Goal: Use online tool/utility: Utilize a website feature to perform a specific function

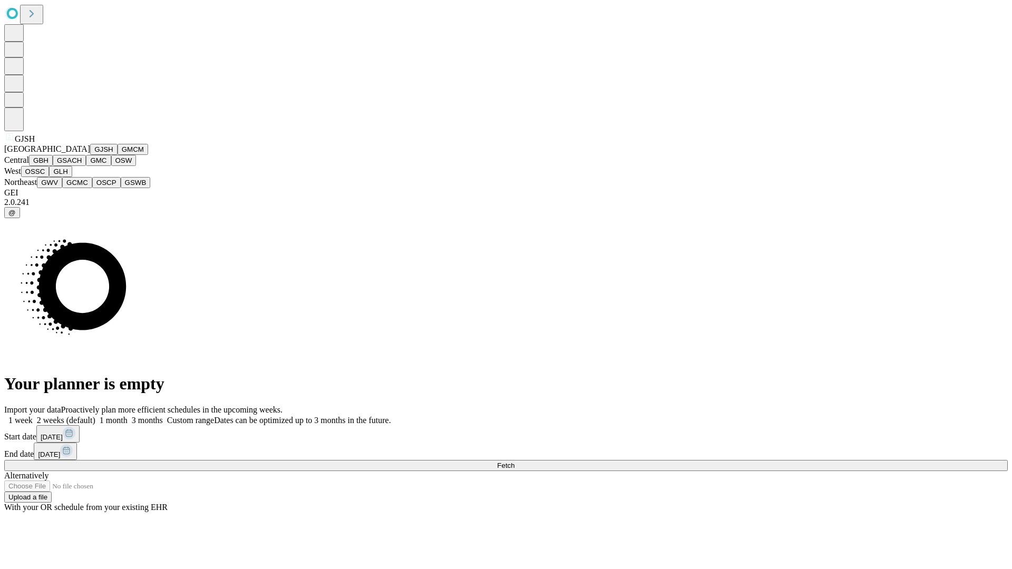
click at [90, 155] on button "GJSH" at bounding box center [103, 149] width 27 height 11
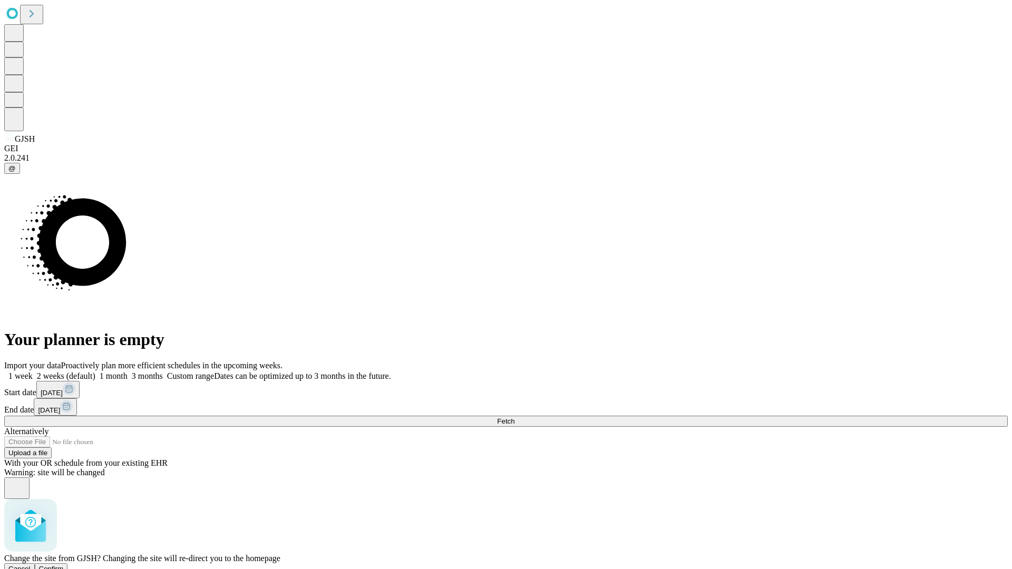
click at [64, 565] on span "Confirm" at bounding box center [51, 569] width 25 height 8
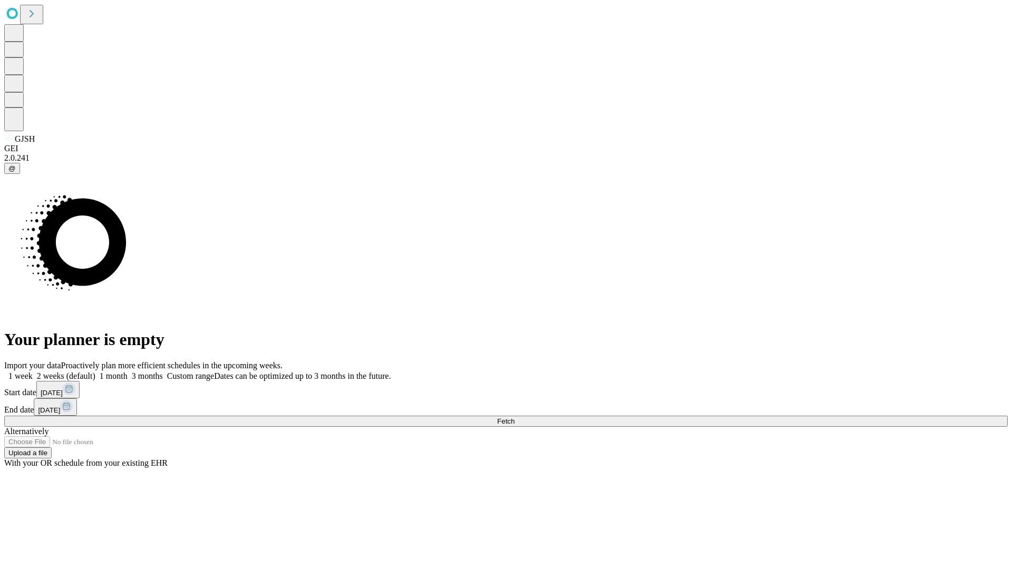
click at [128, 371] on label "1 month" at bounding box center [111, 375] width 32 height 9
click at [514, 417] on span "Fetch" at bounding box center [505, 421] width 17 height 8
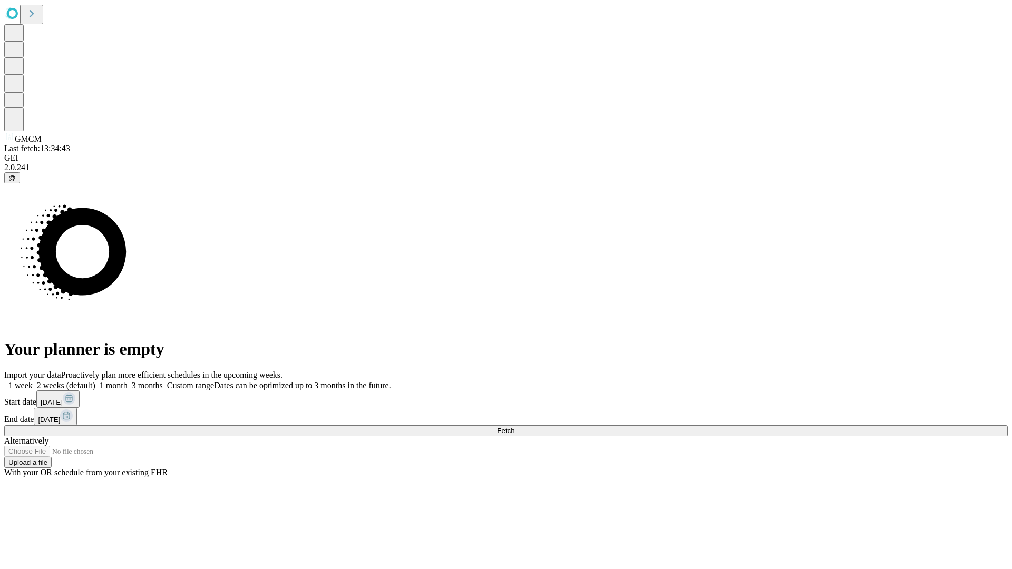
click at [128, 381] on label "1 month" at bounding box center [111, 385] width 32 height 9
click at [514, 427] on span "Fetch" at bounding box center [505, 431] width 17 height 8
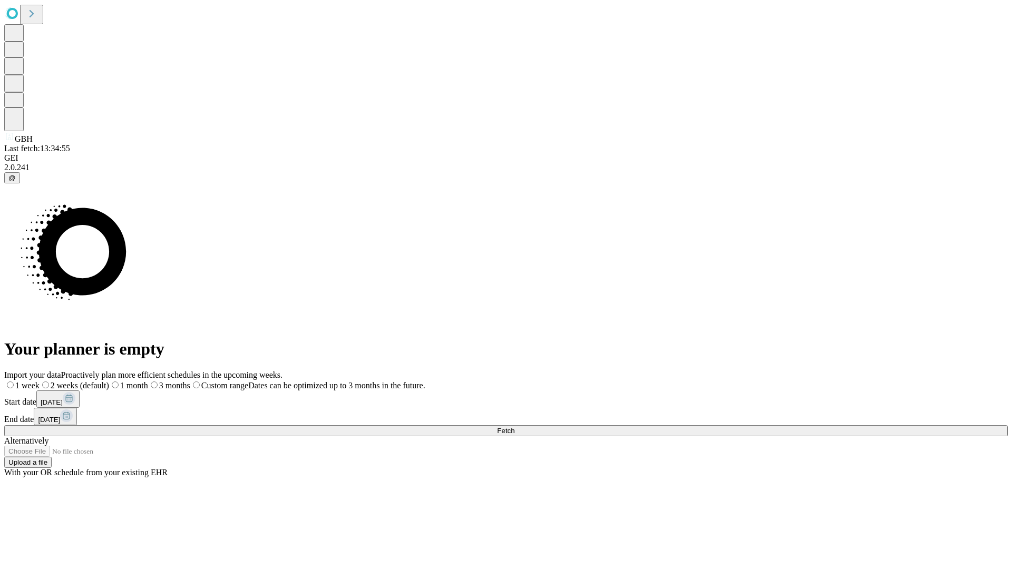
click at [148, 381] on label "1 month" at bounding box center [128, 385] width 39 height 9
click at [514, 427] on span "Fetch" at bounding box center [505, 431] width 17 height 8
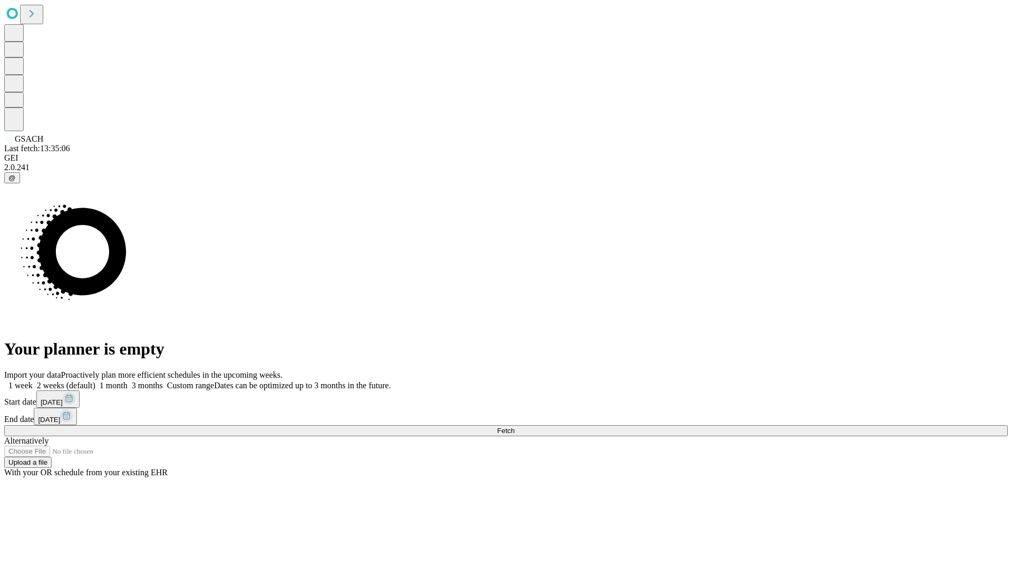
click at [128, 381] on label "1 month" at bounding box center [111, 385] width 32 height 9
click at [514, 427] on span "Fetch" at bounding box center [505, 431] width 17 height 8
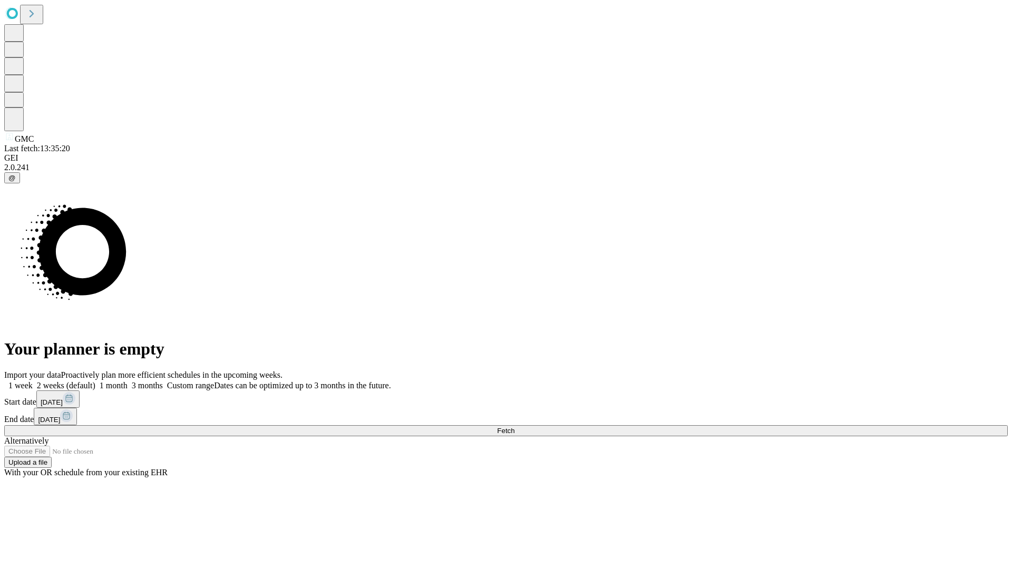
click at [128, 381] on label "1 month" at bounding box center [111, 385] width 32 height 9
click at [514, 427] on span "Fetch" at bounding box center [505, 431] width 17 height 8
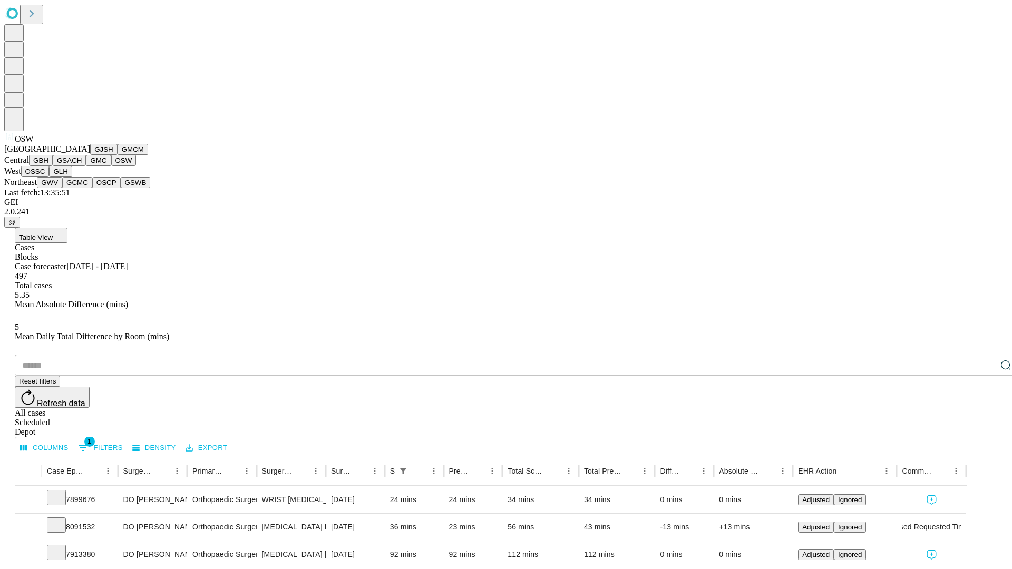
click at [50, 177] on button "OSSC" at bounding box center [35, 171] width 28 height 11
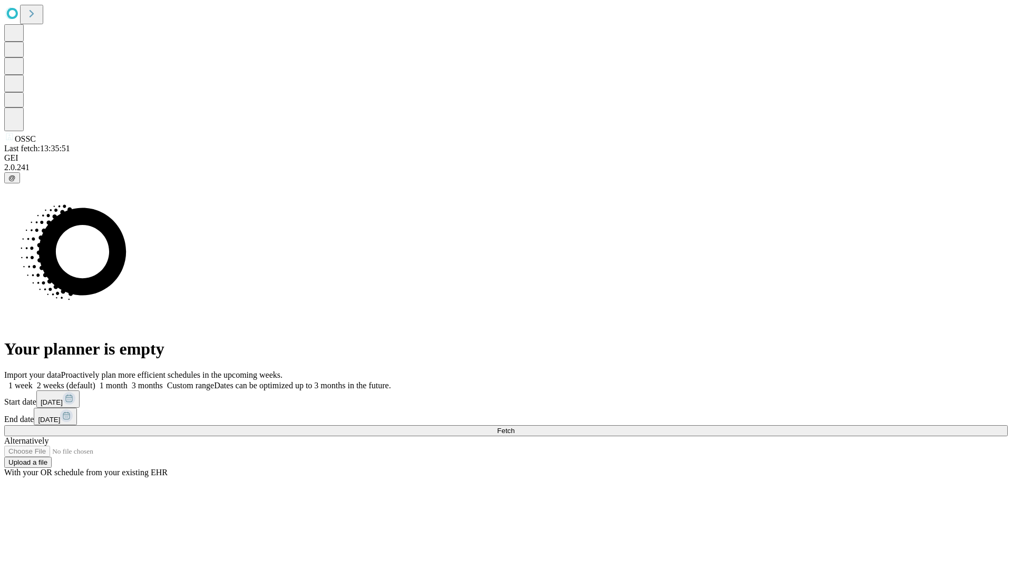
click at [514, 427] on span "Fetch" at bounding box center [505, 431] width 17 height 8
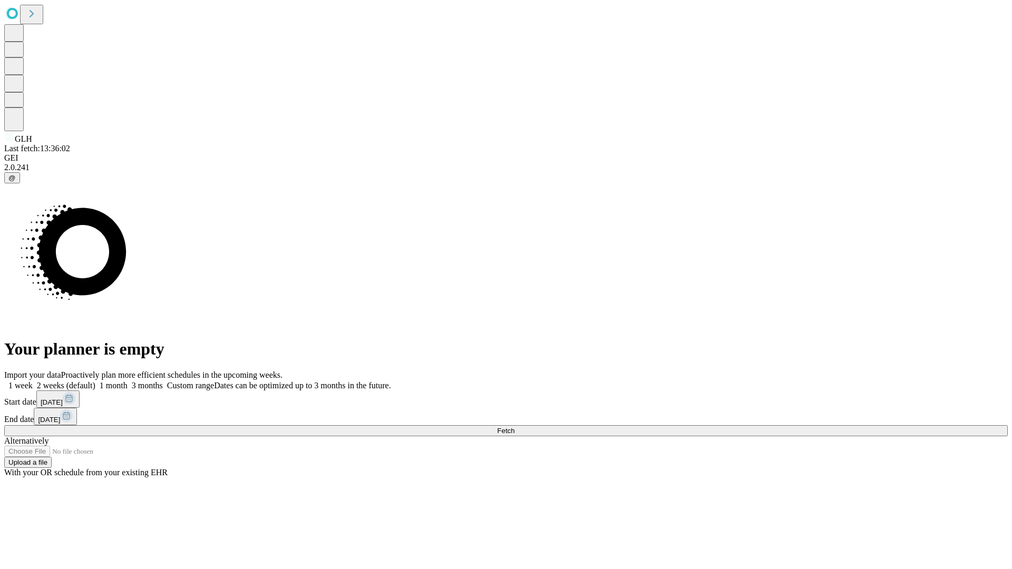
click at [128, 381] on label "1 month" at bounding box center [111, 385] width 32 height 9
click at [514, 427] on span "Fetch" at bounding box center [505, 431] width 17 height 8
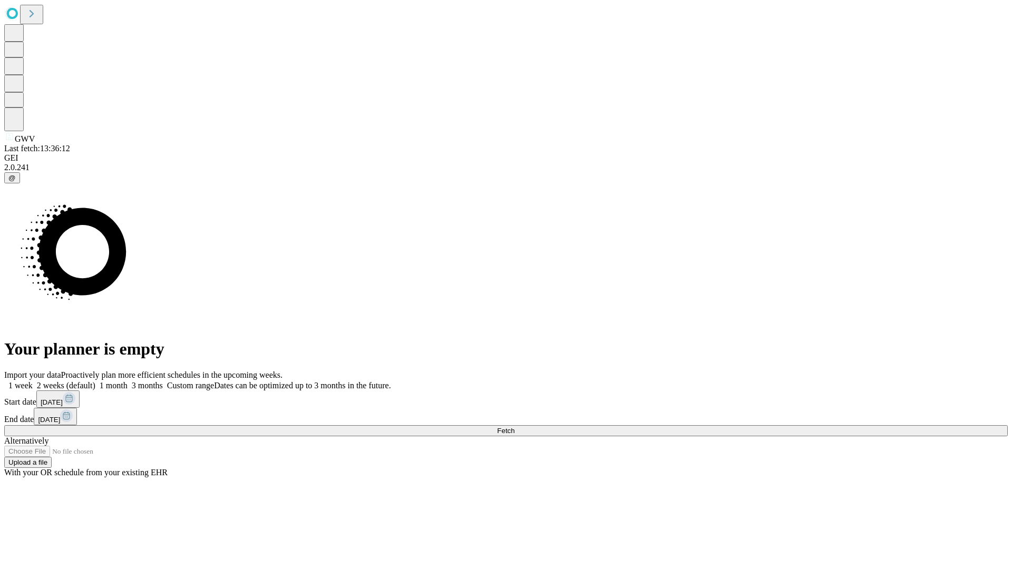
click at [128, 381] on label "1 month" at bounding box center [111, 385] width 32 height 9
click at [514, 427] on span "Fetch" at bounding box center [505, 431] width 17 height 8
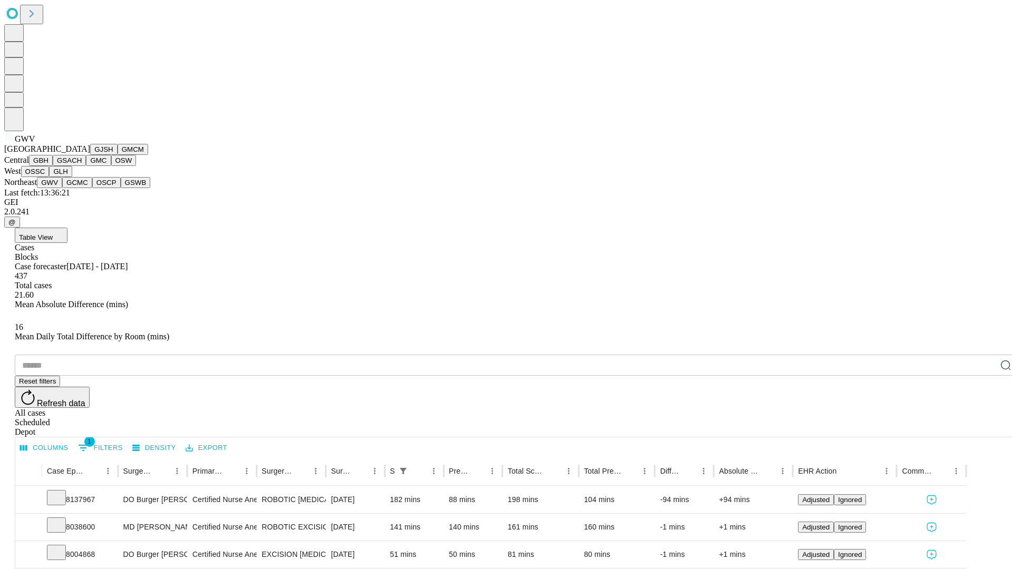
click at [82, 188] on button "GCMC" at bounding box center [77, 182] width 30 height 11
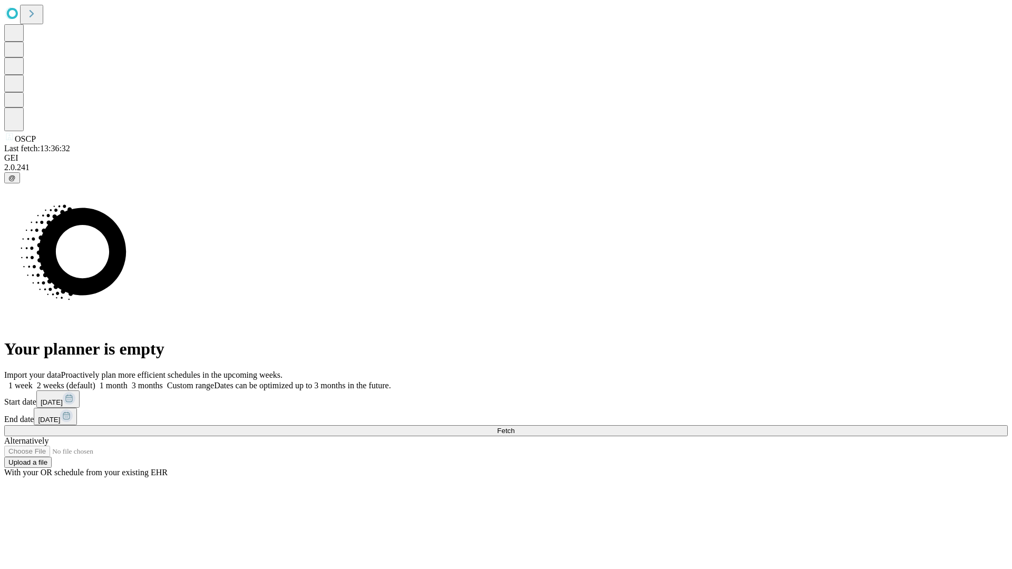
click at [128, 381] on label "1 month" at bounding box center [111, 385] width 32 height 9
click at [514, 427] on span "Fetch" at bounding box center [505, 431] width 17 height 8
